Goal: Task Accomplishment & Management: Manage account settings

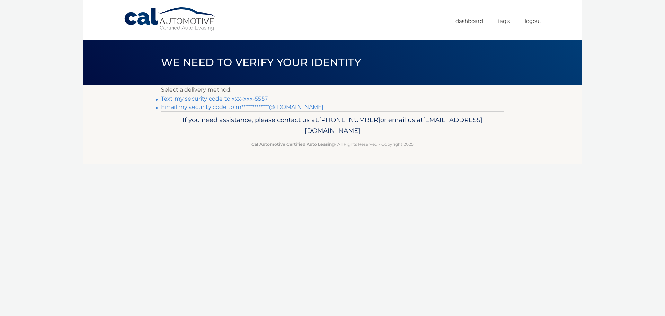
click at [289, 108] on link "**********" at bounding box center [242, 107] width 163 height 7
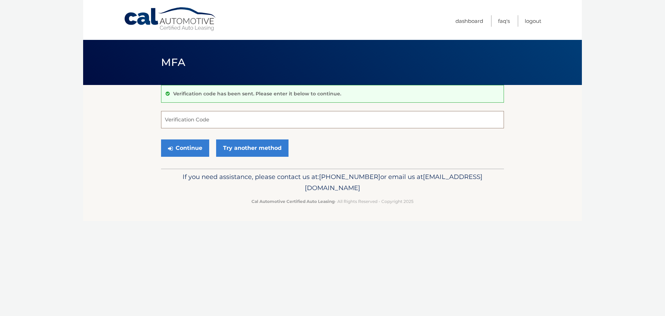
click at [243, 121] on input "Verification Code" at bounding box center [332, 119] width 343 height 17
click at [328, 122] on input "Verification Code" at bounding box center [332, 119] width 343 height 17
type input "716384"
click at [192, 145] on button "Continue" at bounding box center [185, 147] width 48 height 17
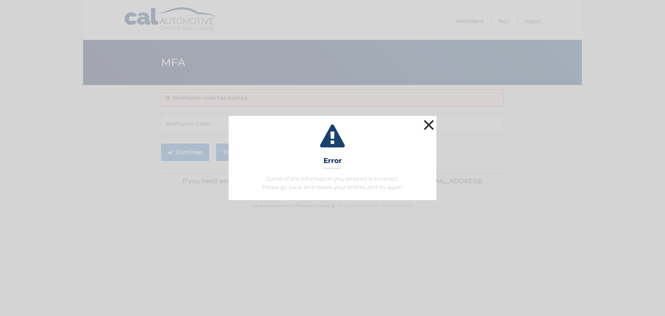
click at [426, 120] on button "×" at bounding box center [429, 125] width 14 height 14
